Goal: Information Seeking & Learning: Stay updated

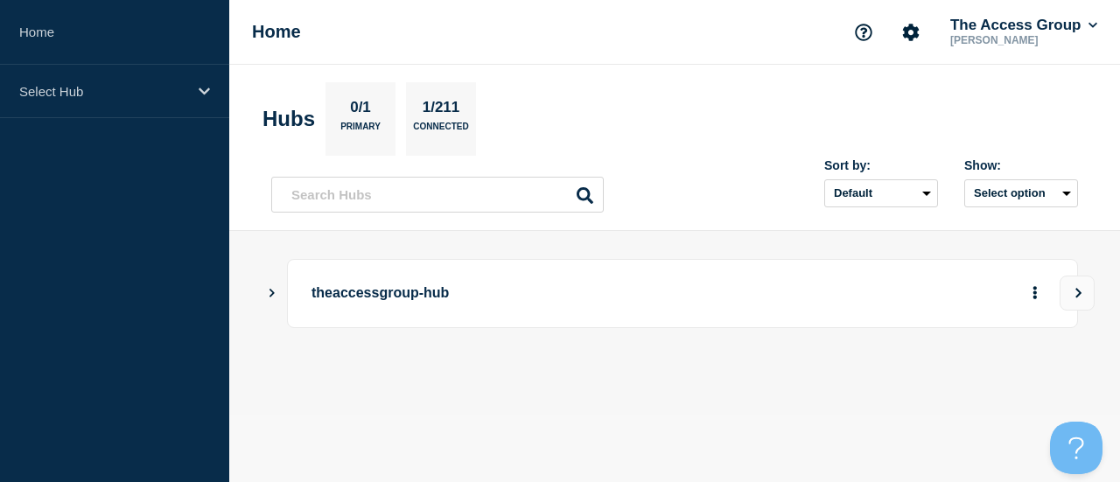
click at [322, 301] on p "theaccessgroup-hub" at bounding box center [536, 293] width 451 height 32
click at [285, 295] on div "theaccessgroup-hub" at bounding box center [674, 293] width 807 height 69
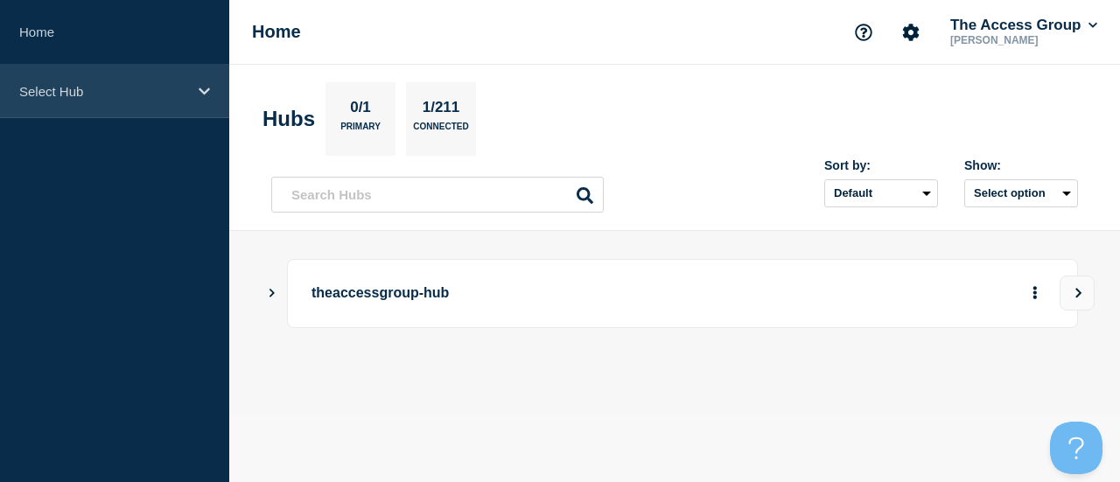
click at [96, 94] on p "Select Hub" at bounding box center [103, 91] width 168 height 15
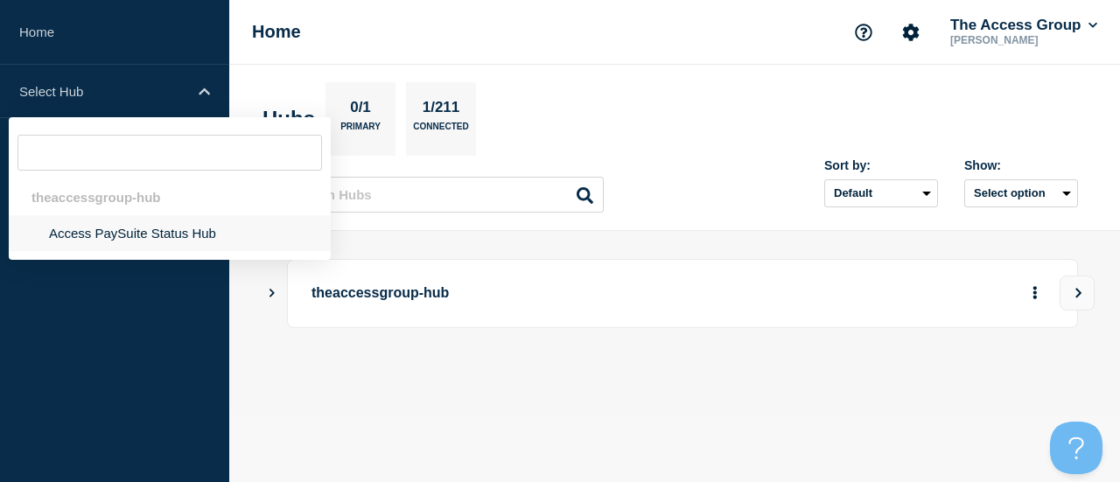
click at [101, 225] on li "Access PaySuite Status Hub" at bounding box center [170, 233] width 322 height 36
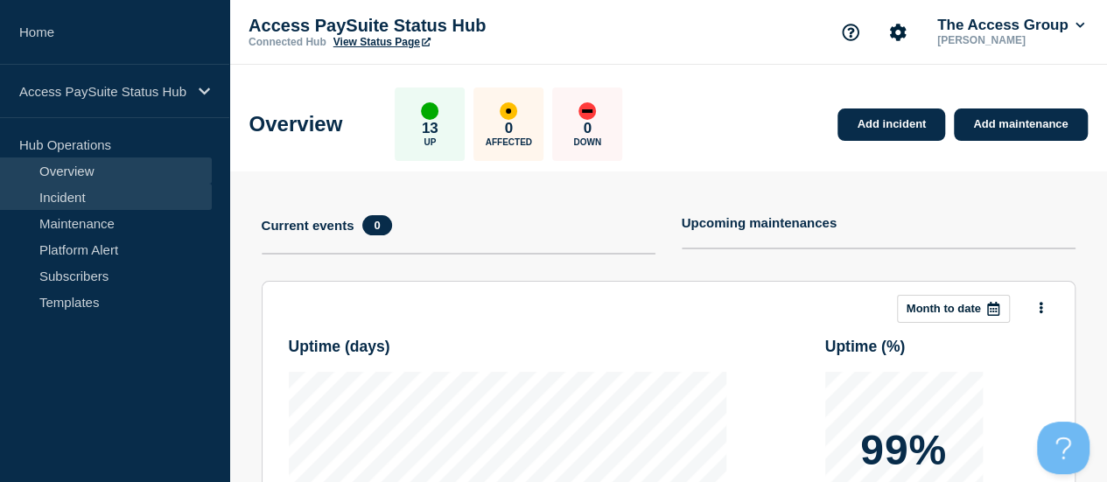
click at [84, 192] on link "Incident" at bounding box center [106, 197] width 212 height 26
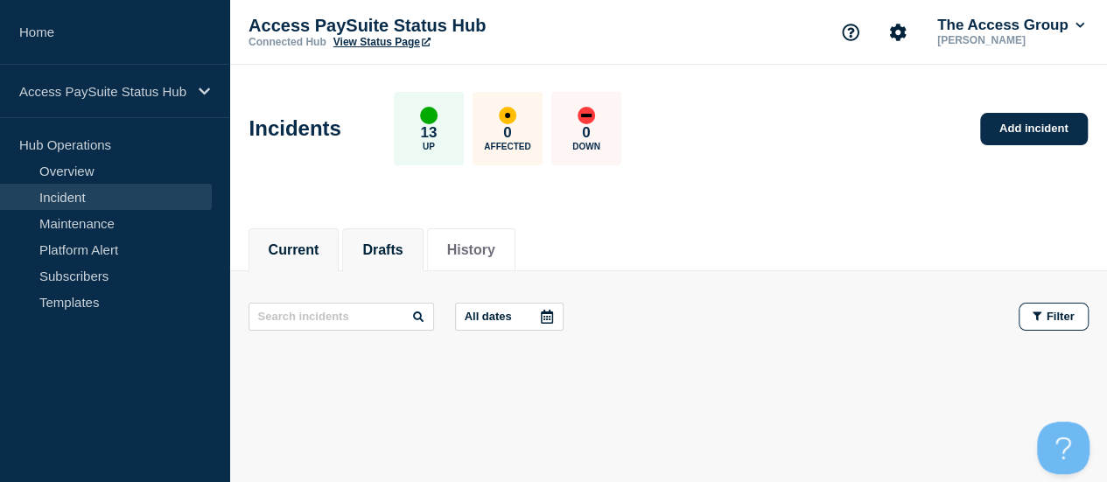
scroll to position [51, 0]
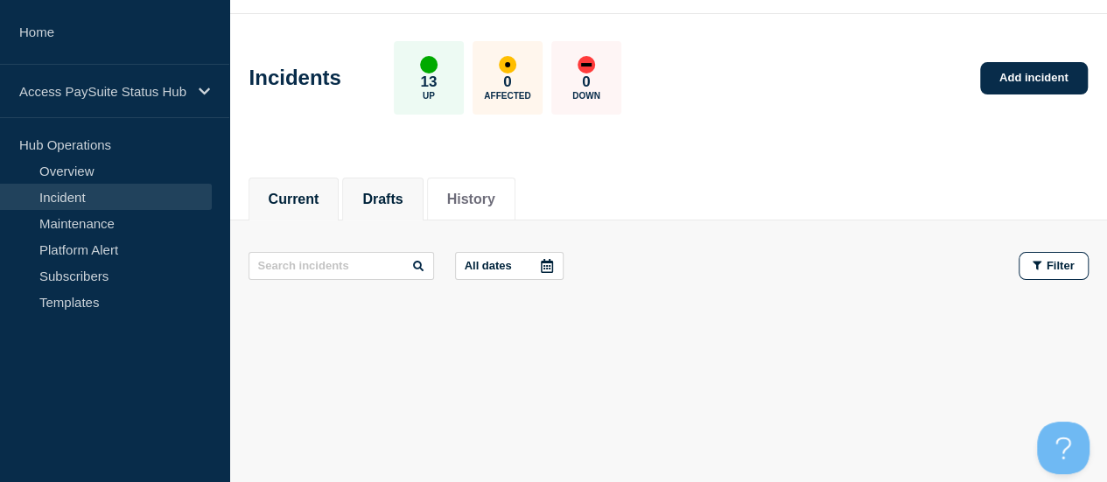
click at [389, 204] on button "Drafts" at bounding box center [382, 200] width 40 height 16
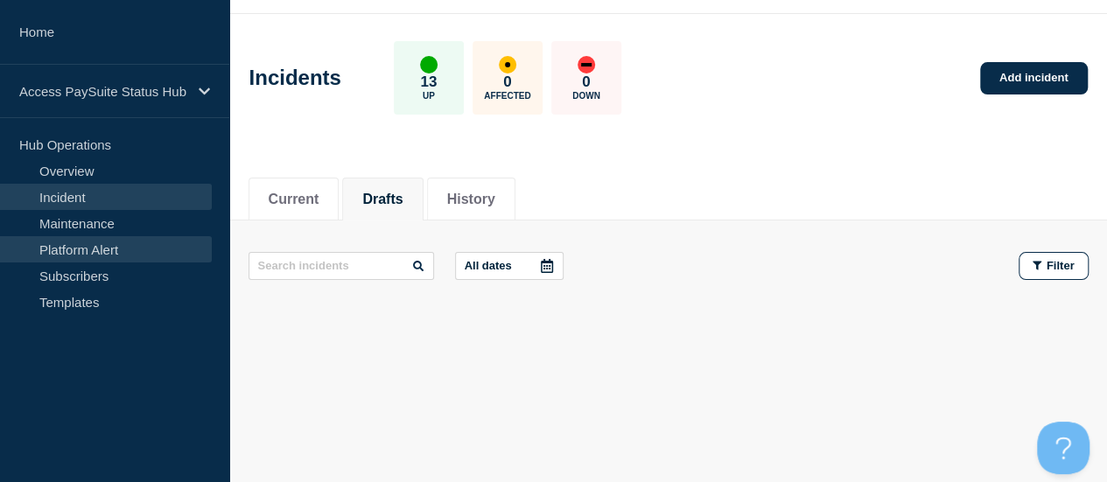
click at [87, 241] on link "Platform Alert" at bounding box center [106, 249] width 212 height 26
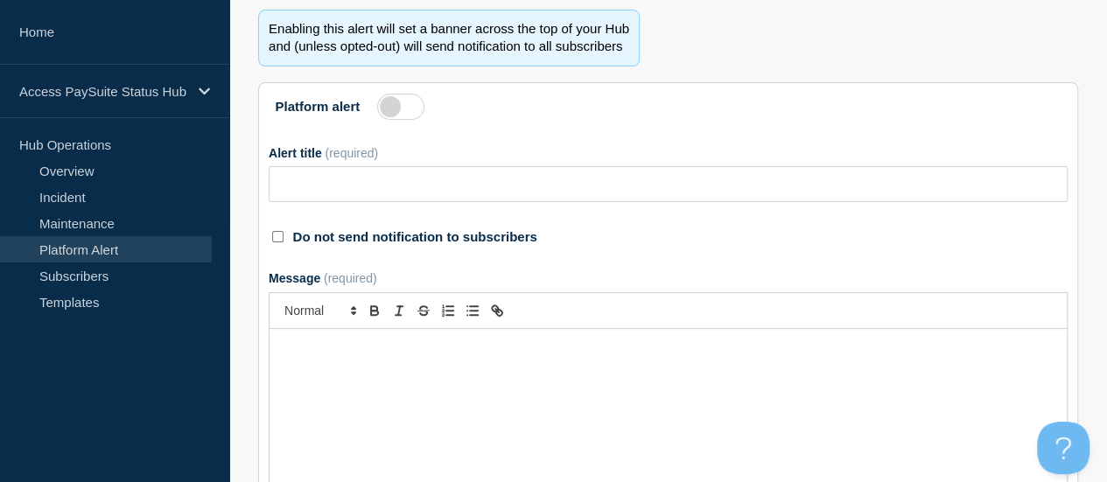
scroll to position [226, 0]
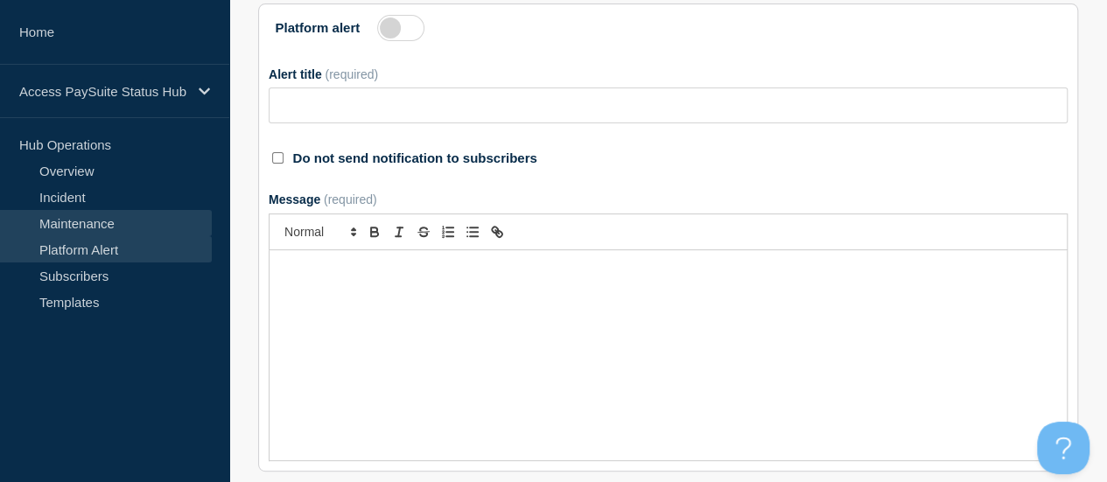
click at [112, 216] on link "Maintenance" at bounding box center [106, 223] width 212 height 26
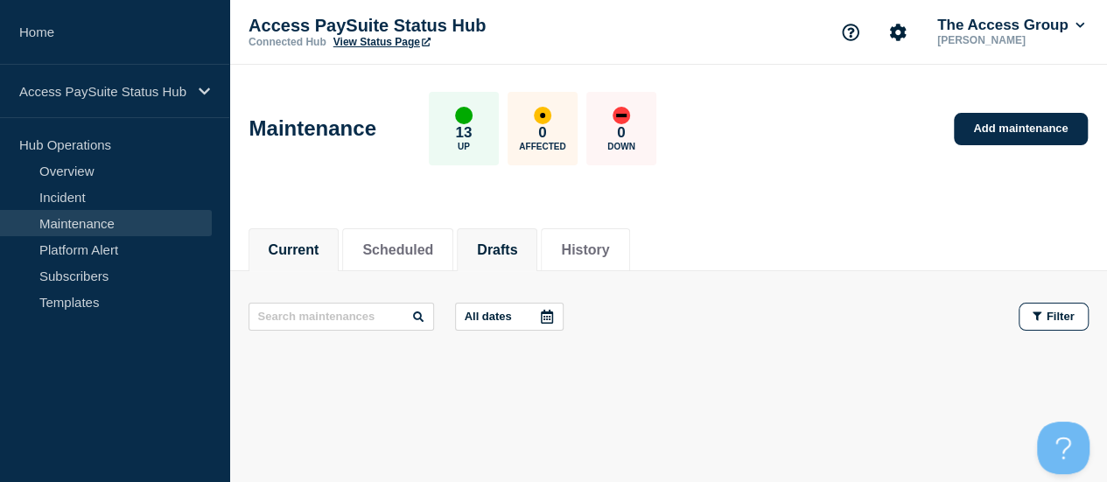
click at [516, 242] on button "Drafts" at bounding box center [497, 250] width 40 height 16
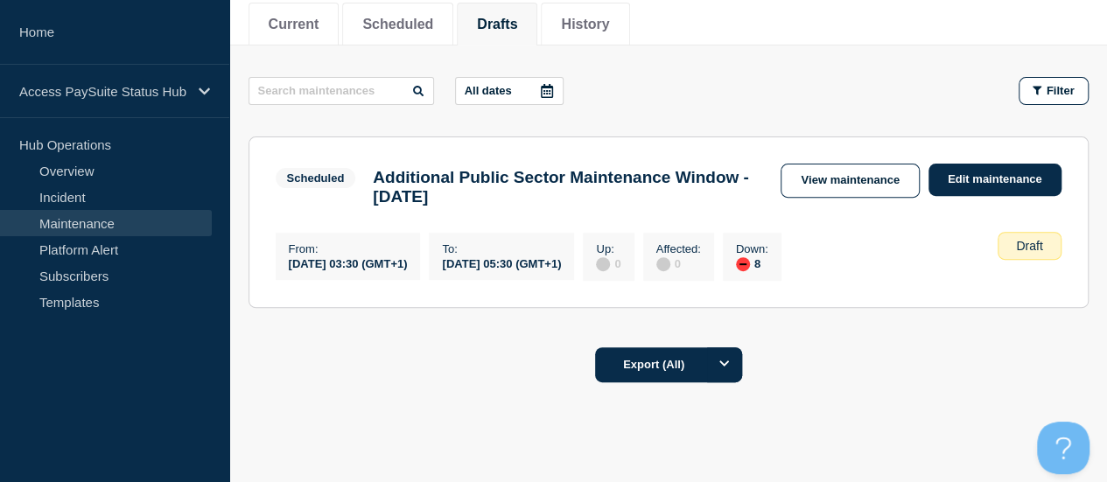
scroll to position [262, 0]
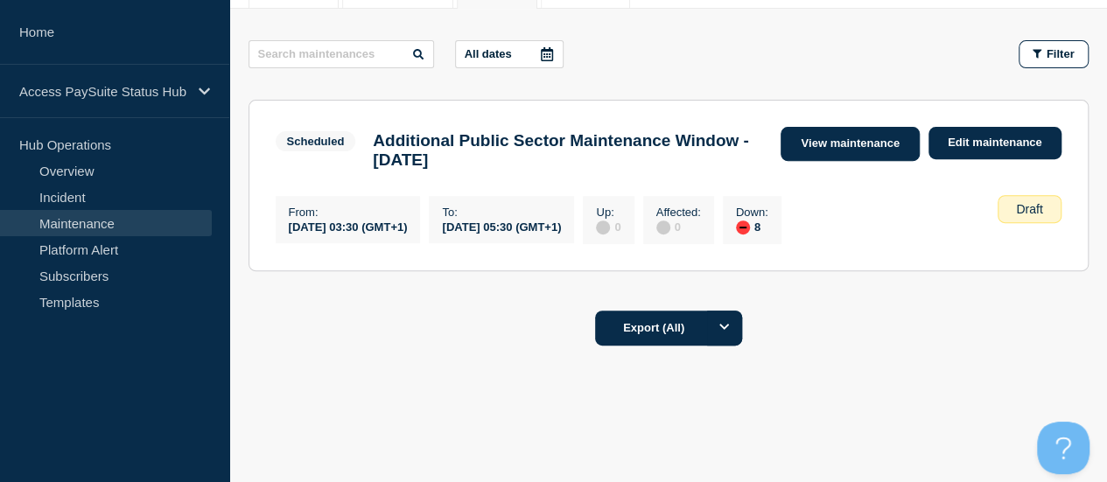
click at [886, 139] on link "View maintenance" at bounding box center [849, 144] width 138 height 34
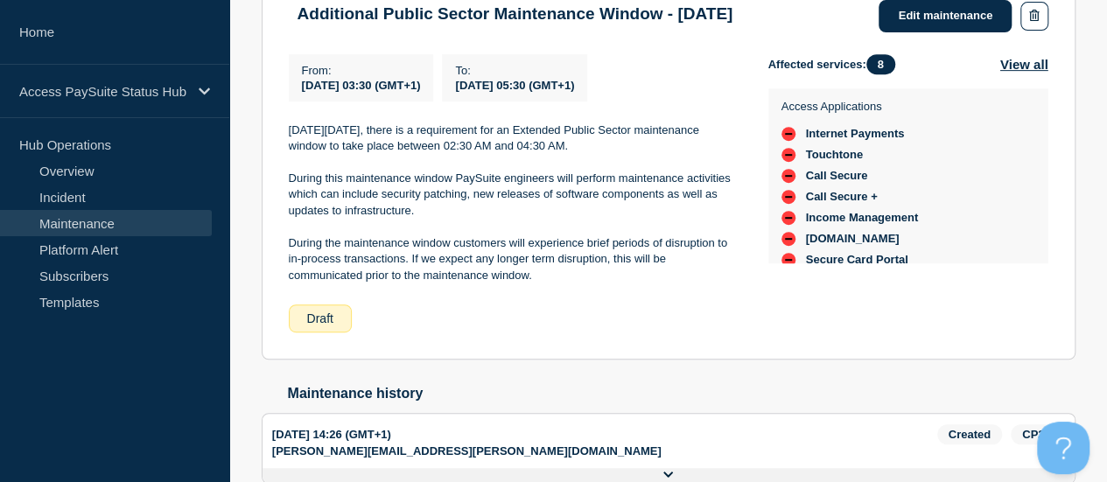
scroll to position [350, 0]
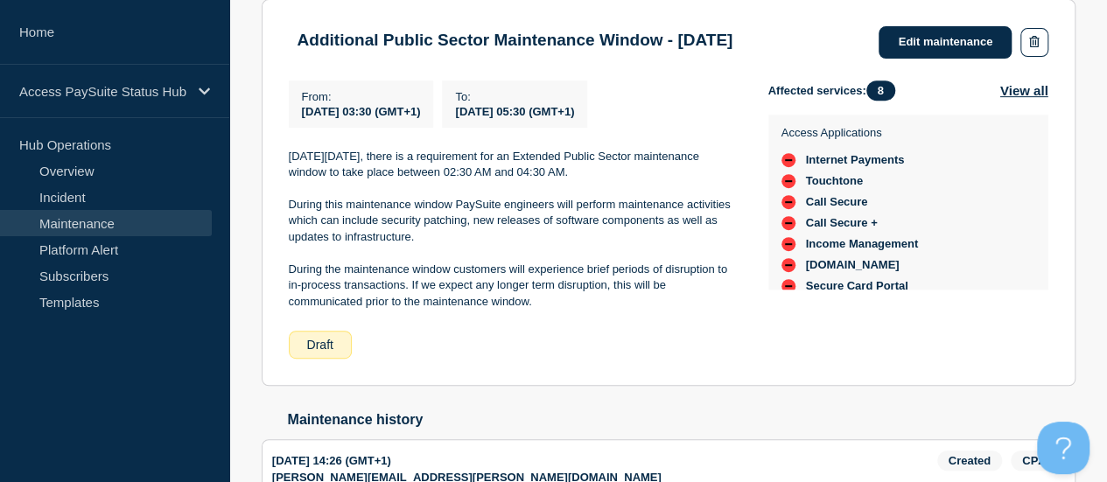
click at [460, 226] on p "During this maintenance window PaySuite engineers will perform maintenance acti…" at bounding box center [514, 221] width 451 height 48
click at [460, 181] on p "[DATE][DATE], there is a requirement for an Extended Public Sector maintenance …" at bounding box center [514, 165] width 451 height 32
click at [460, 165] on div "From : [DATE] 03:30 (GMT+1) To : [DATE] 05:30 (GMT+1) [DATE][DATE], there is a …" at bounding box center [528, 219] width 479 height 279
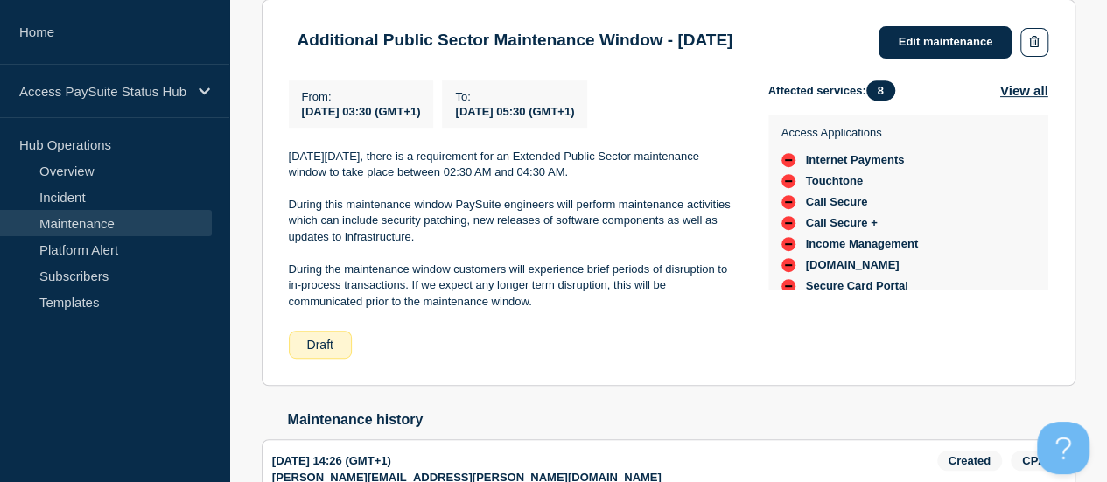
click at [460, 165] on div "From : [DATE] 03:30 (GMT+1) To : [DATE] 05:30 (GMT+1) [DATE][DATE], there is a …" at bounding box center [528, 219] width 479 height 279
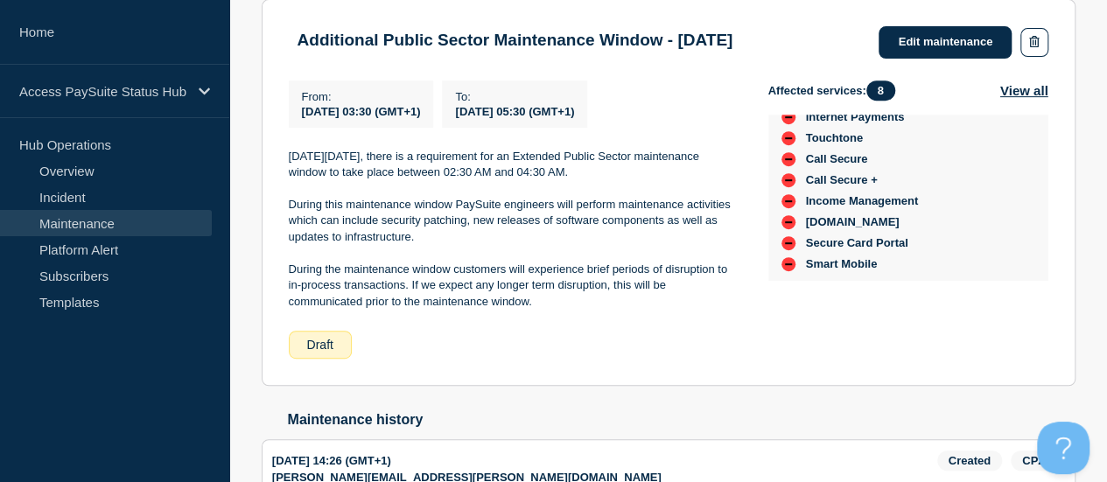
click at [576, 245] on p "During this maintenance window PaySuite engineers will perform maintenance acti…" at bounding box center [514, 221] width 451 height 48
